Goal: Find specific page/section: Locate a particular part of the current website

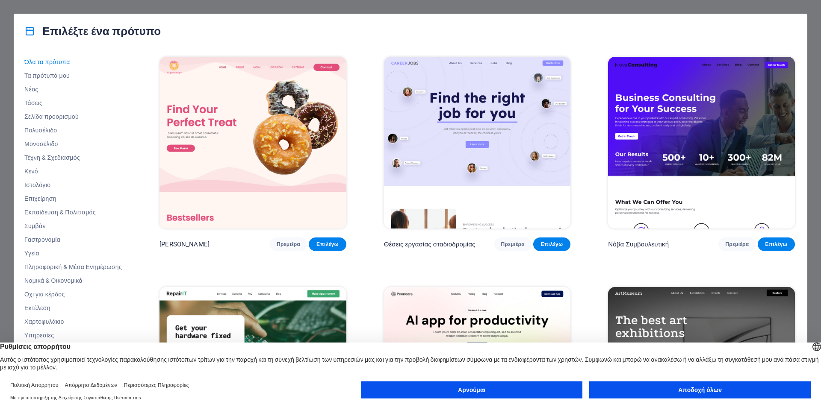
click at [700, 393] on font "Αποδοχή όλων" at bounding box center [700, 390] width 44 height 7
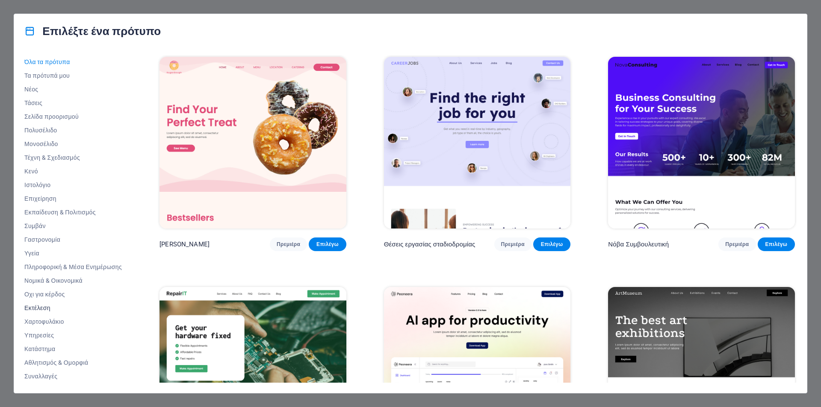
scroll to position [28, 0]
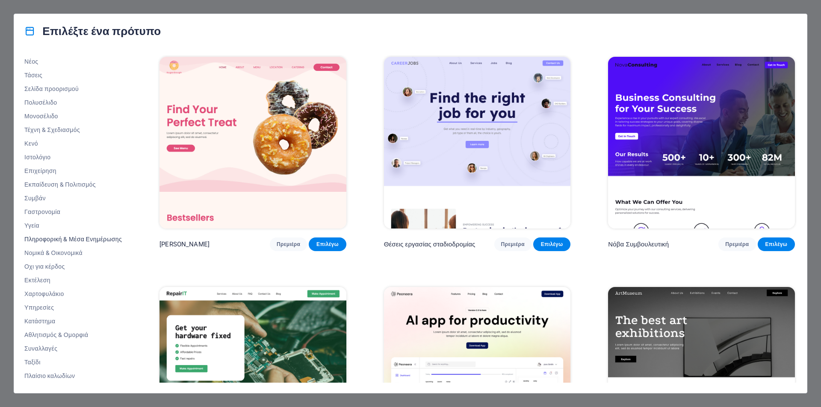
click at [59, 239] on font "Πληροφορική & Μέσα Ενημέρωσης" at bounding box center [72, 239] width 97 height 7
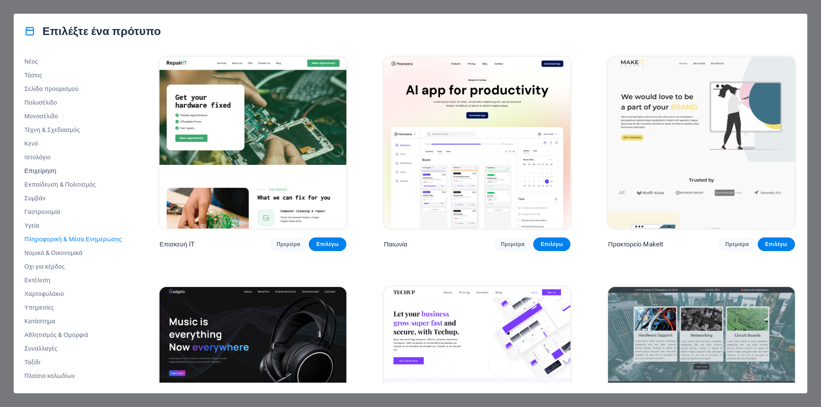
click at [40, 173] on font "Επιχείρηση" at bounding box center [40, 171] width 32 height 7
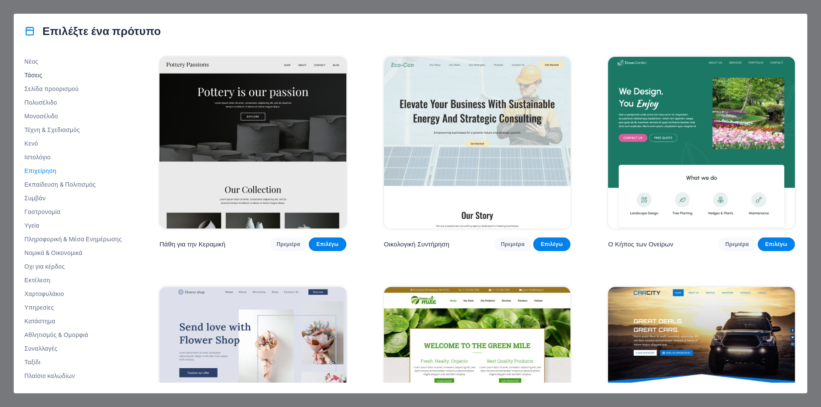
click at [38, 74] on font "Τάσεις" at bounding box center [33, 75] width 18 height 7
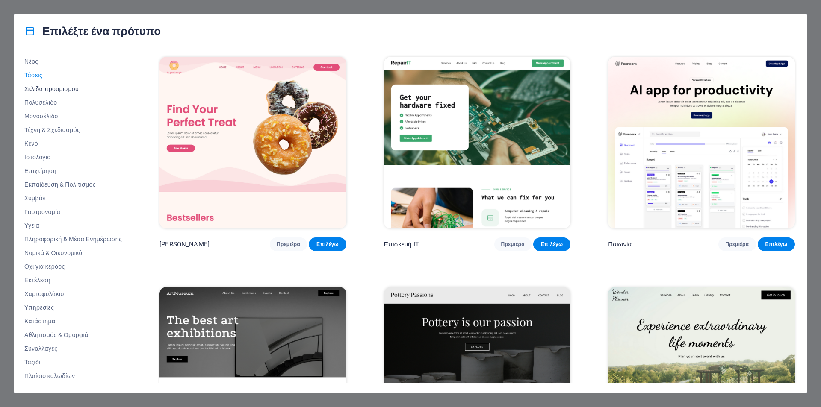
click at [45, 88] on font "Σελίδα προορισμού" at bounding box center [51, 88] width 54 height 7
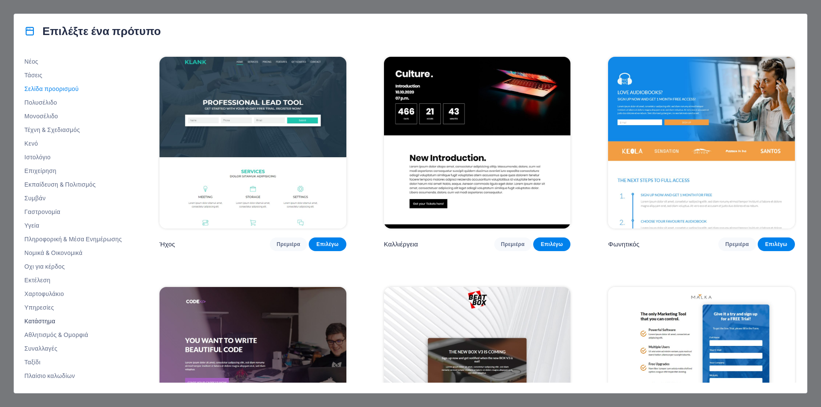
scroll to position [0, 0]
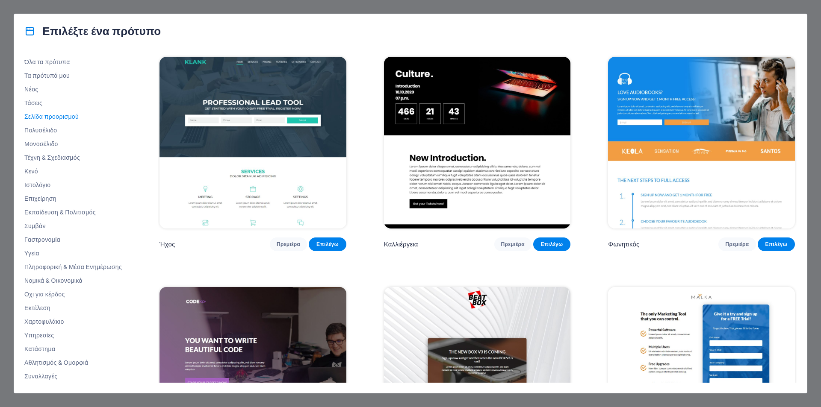
click at [272, 83] on img at bounding box center [252, 143] width 187 height 172
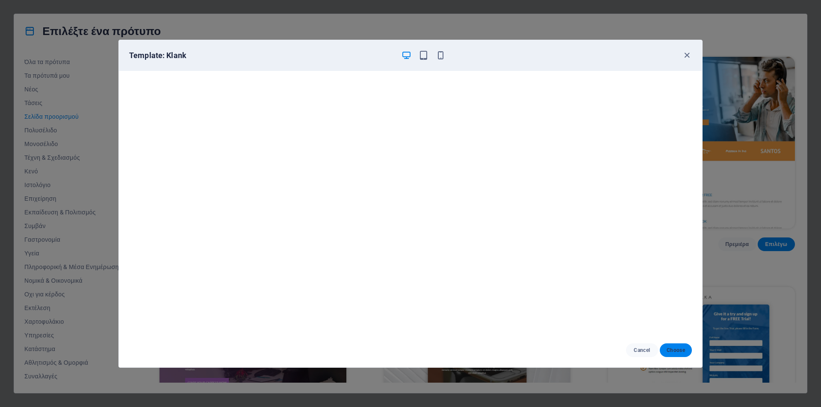
click at [677, 350] on span "Choose" at bounding box center [675, 350] width 18 height 7
